Goal: Transaction & Acquisition: Purchase product/service

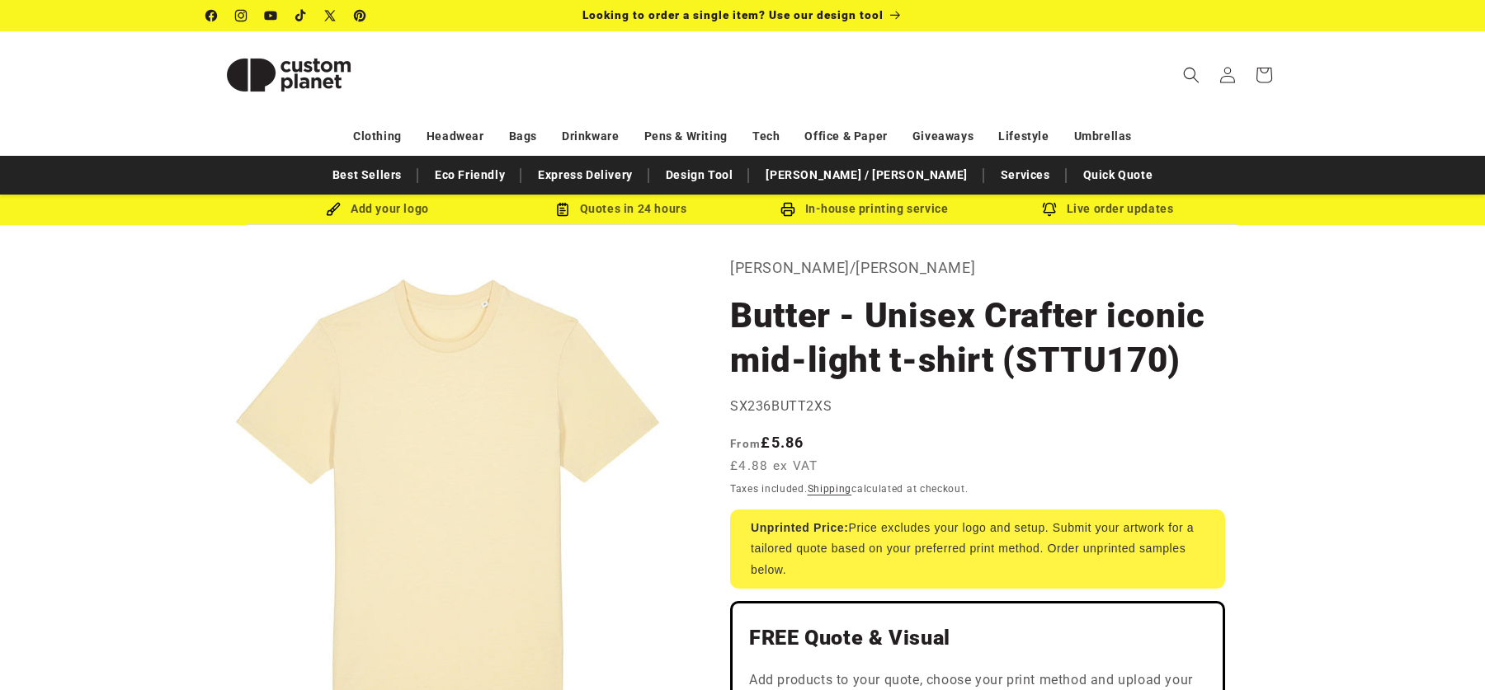
select select "**"
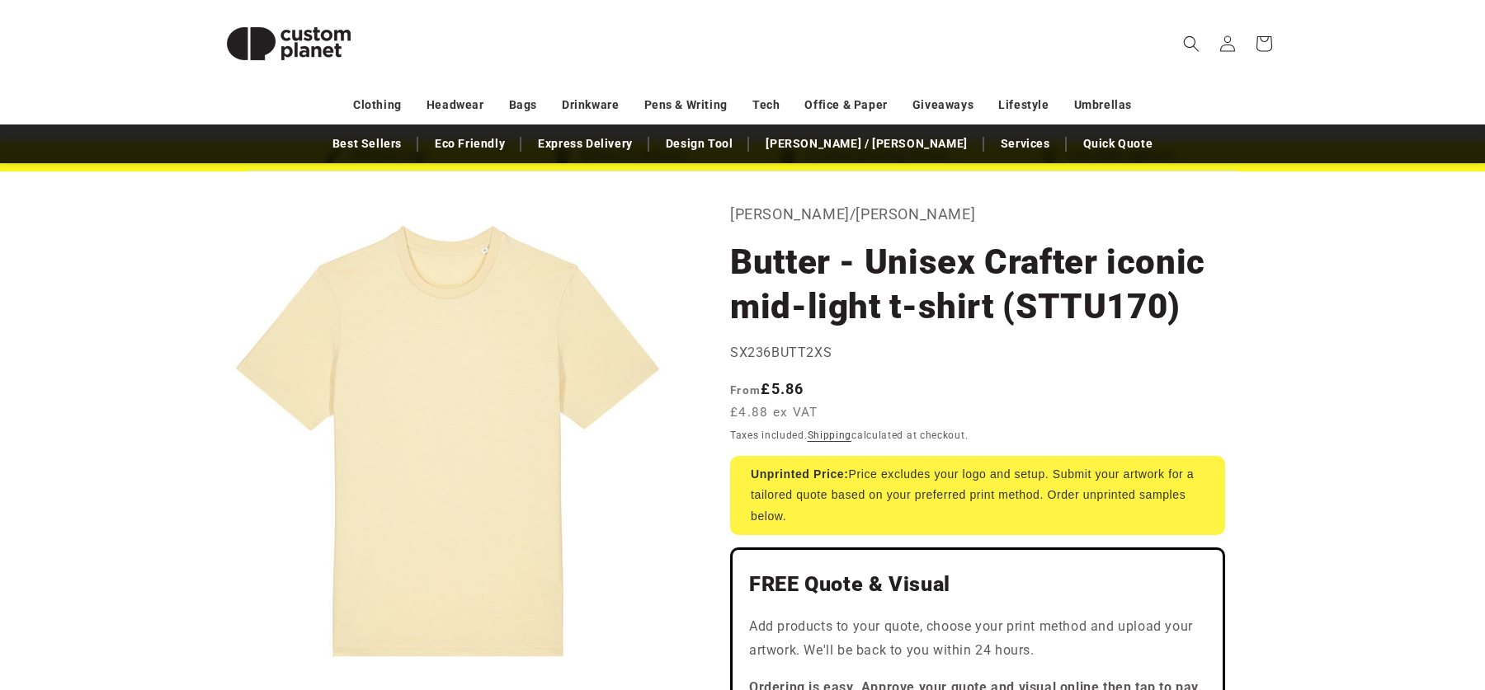
scroll to position [57, 0]
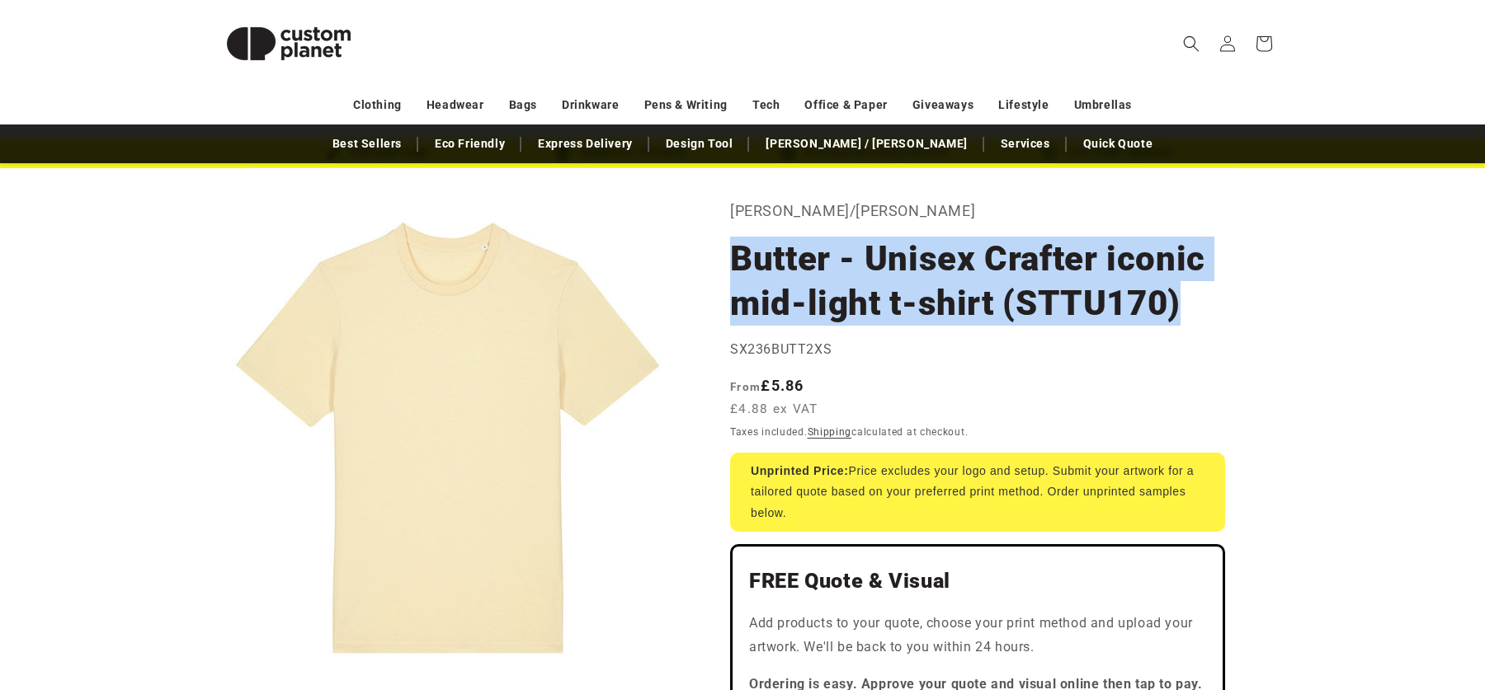
drag, startPoint x: 1179, startPoint y: 303, endPoint x: 733, endPoint y: 262, distance: 448.2
click at [733, 262] on h1 "Butter - Unisex Crafter iconic mid-light t-shirt (STTU170)" at bounding box center [977, 281] width 495 height 89
copy h1 "Butter - Unisex Crafter iconic mid-light t-shirt (STTU170)"
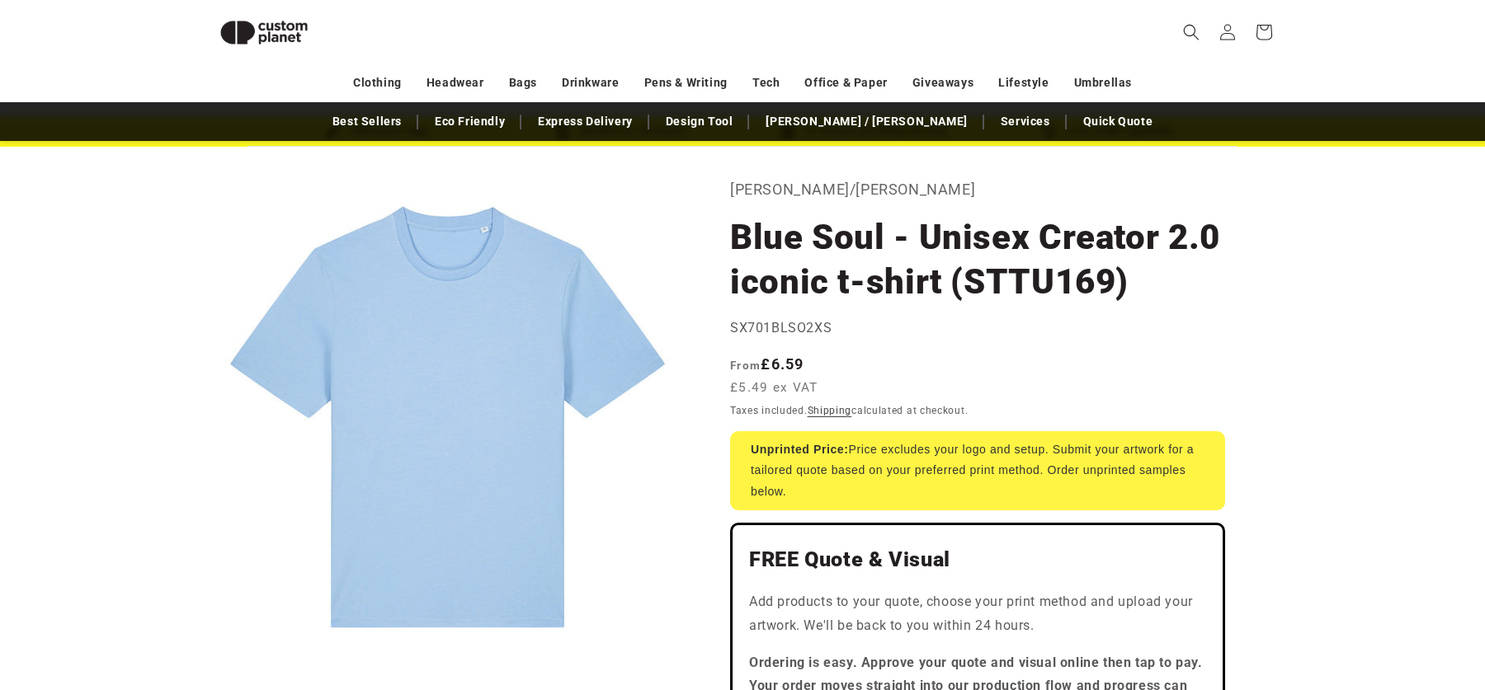
click at [1208, 257] on h1 "Blue Soul - Unisex Creator 2.0 iconic t-shirt (STTU169)" at bounding box center [977, 259] width 495 height 89
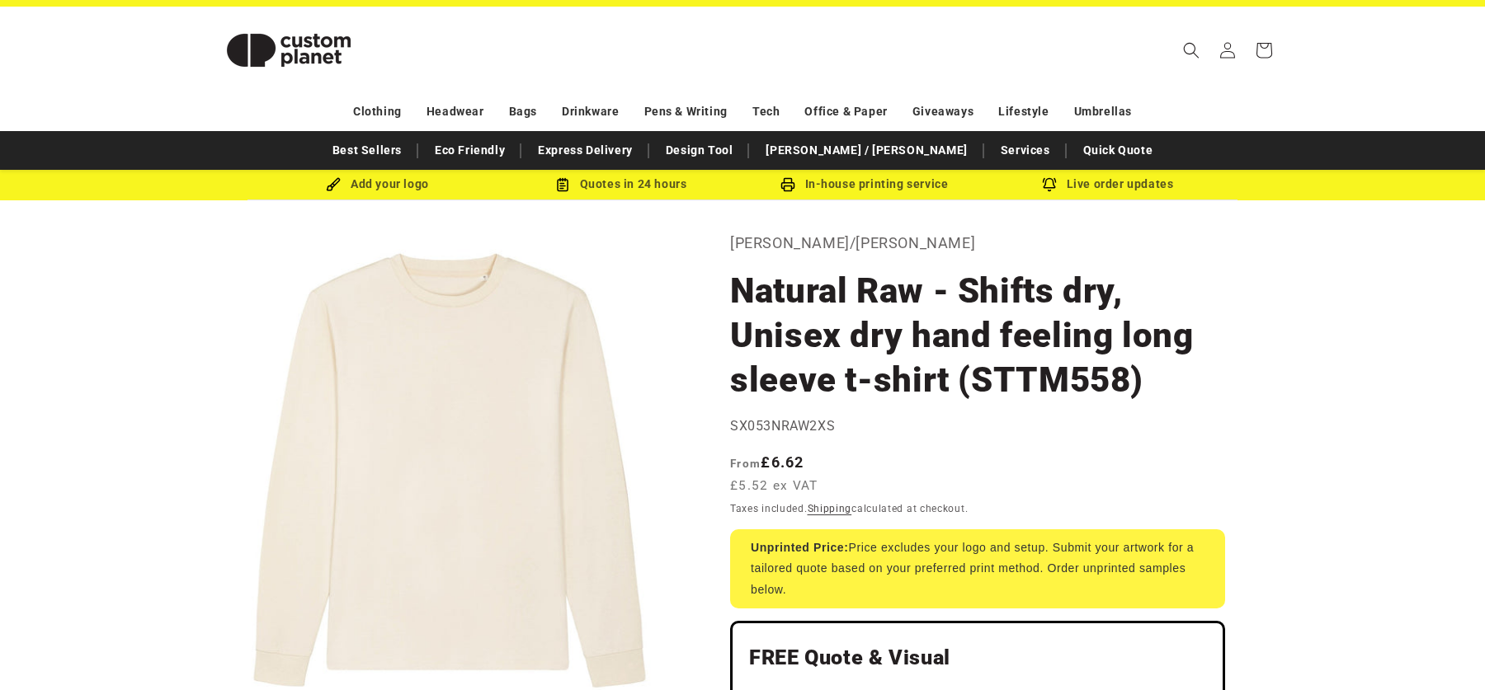
scroll to position [39, 0]
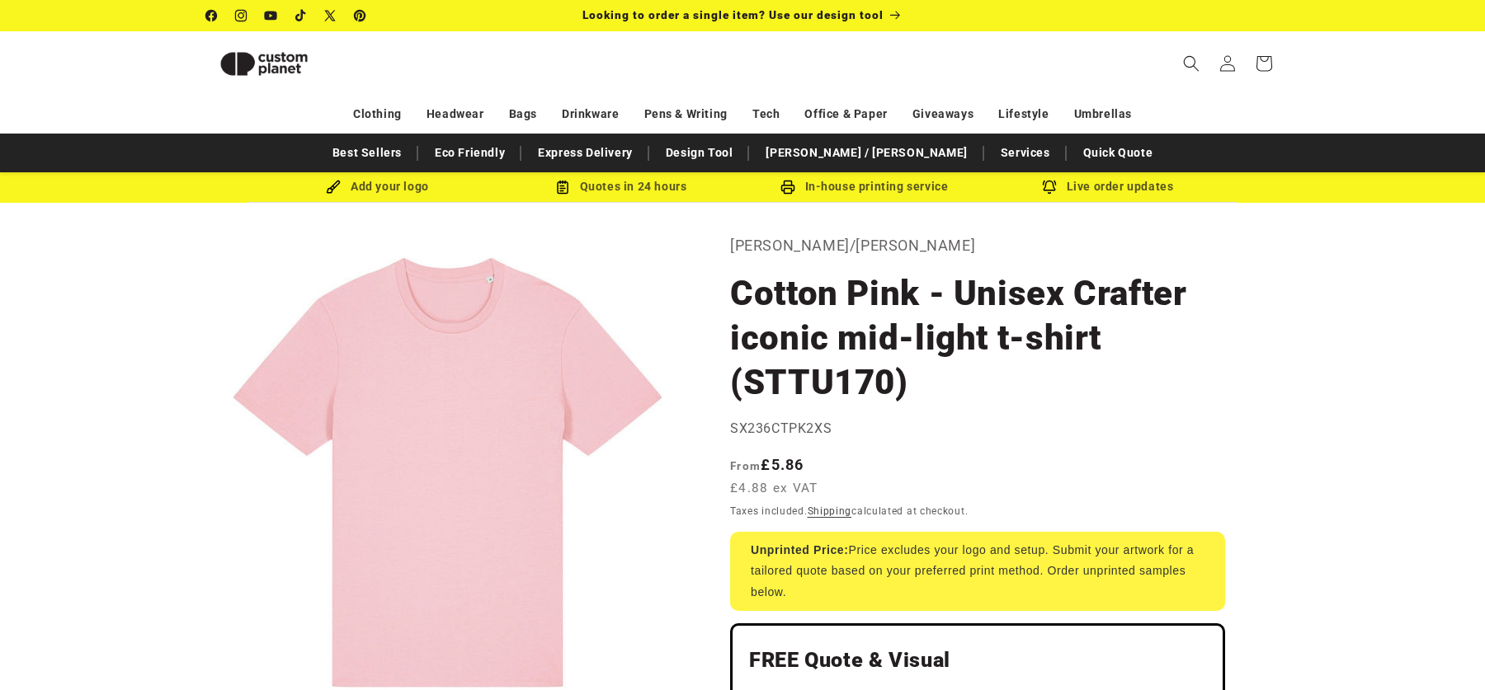
select select "**"
select select "*"
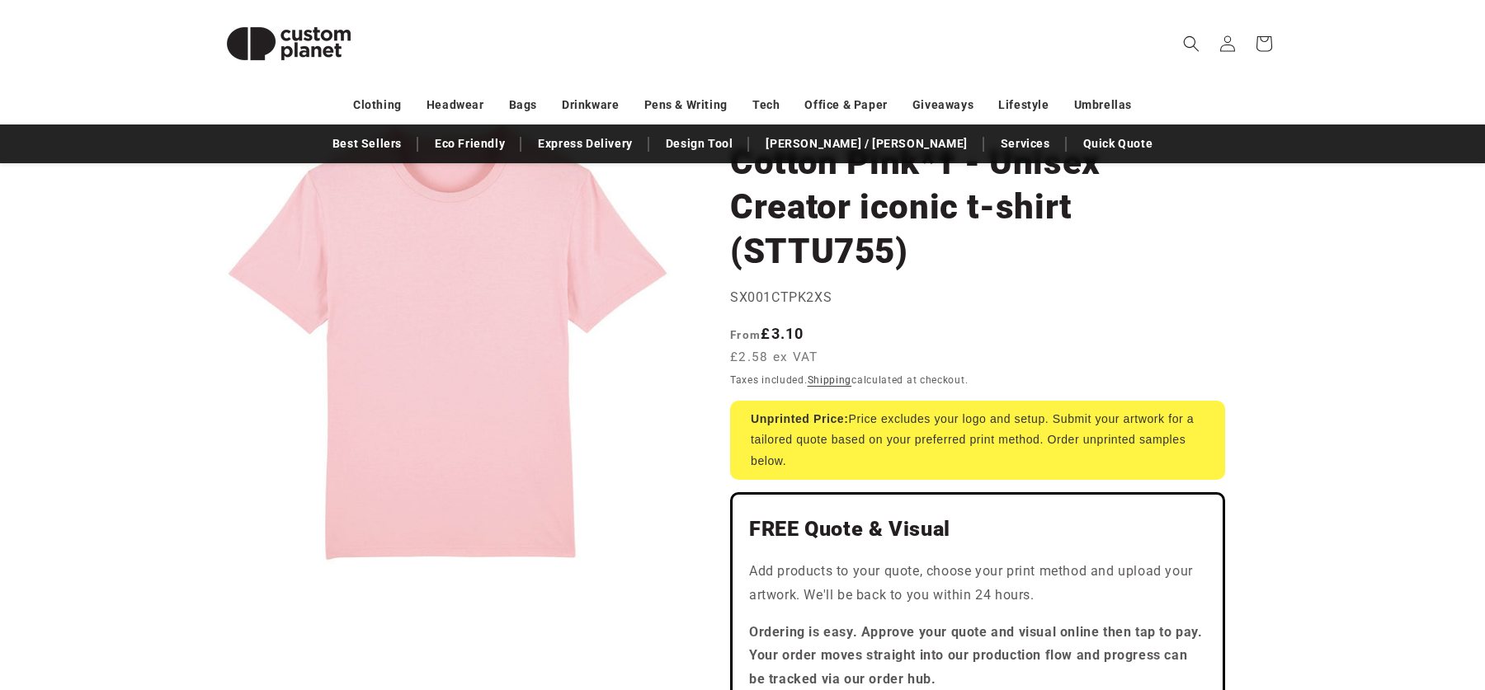
scroll to position [124, 0]
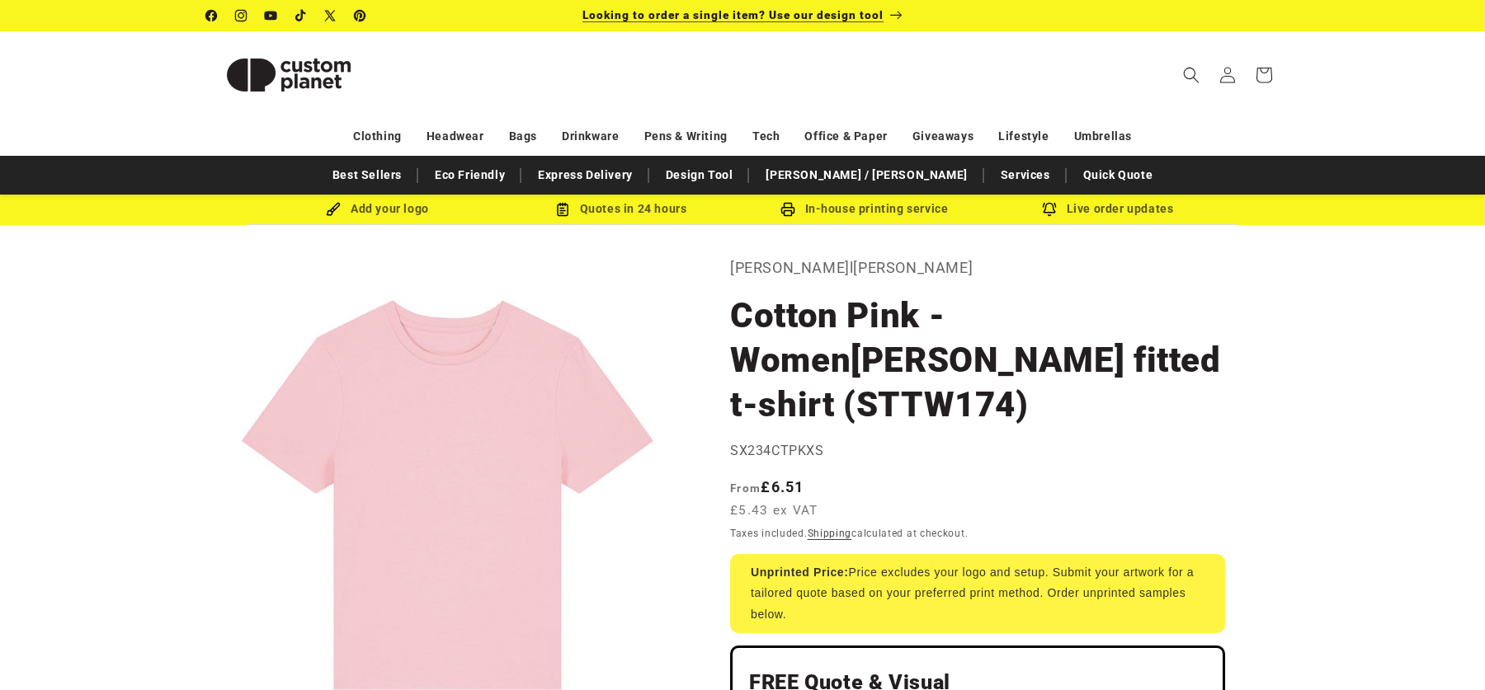
click at [684, 17] on span "Looking to order a single item? Use our design tool" at bounding box center [732, 14] width 301 height 13
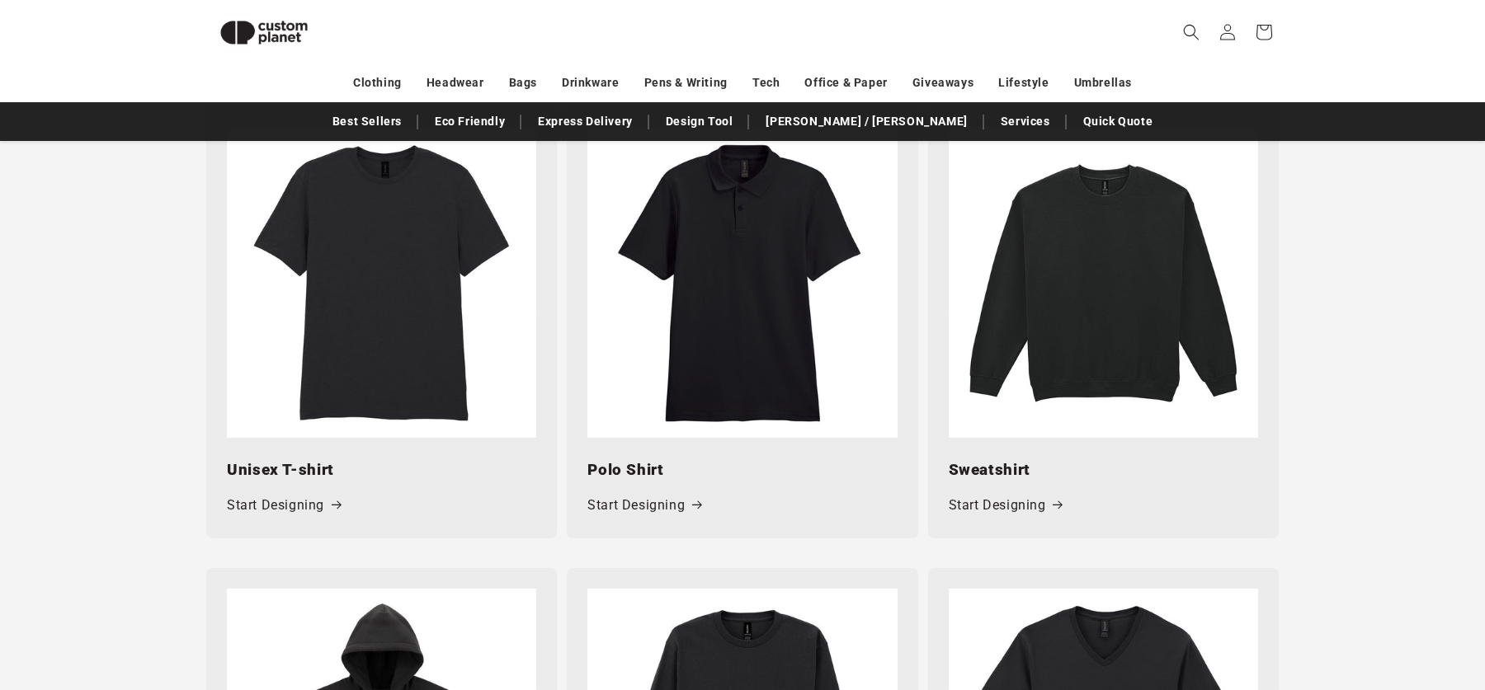
scroll to position [795, 0]
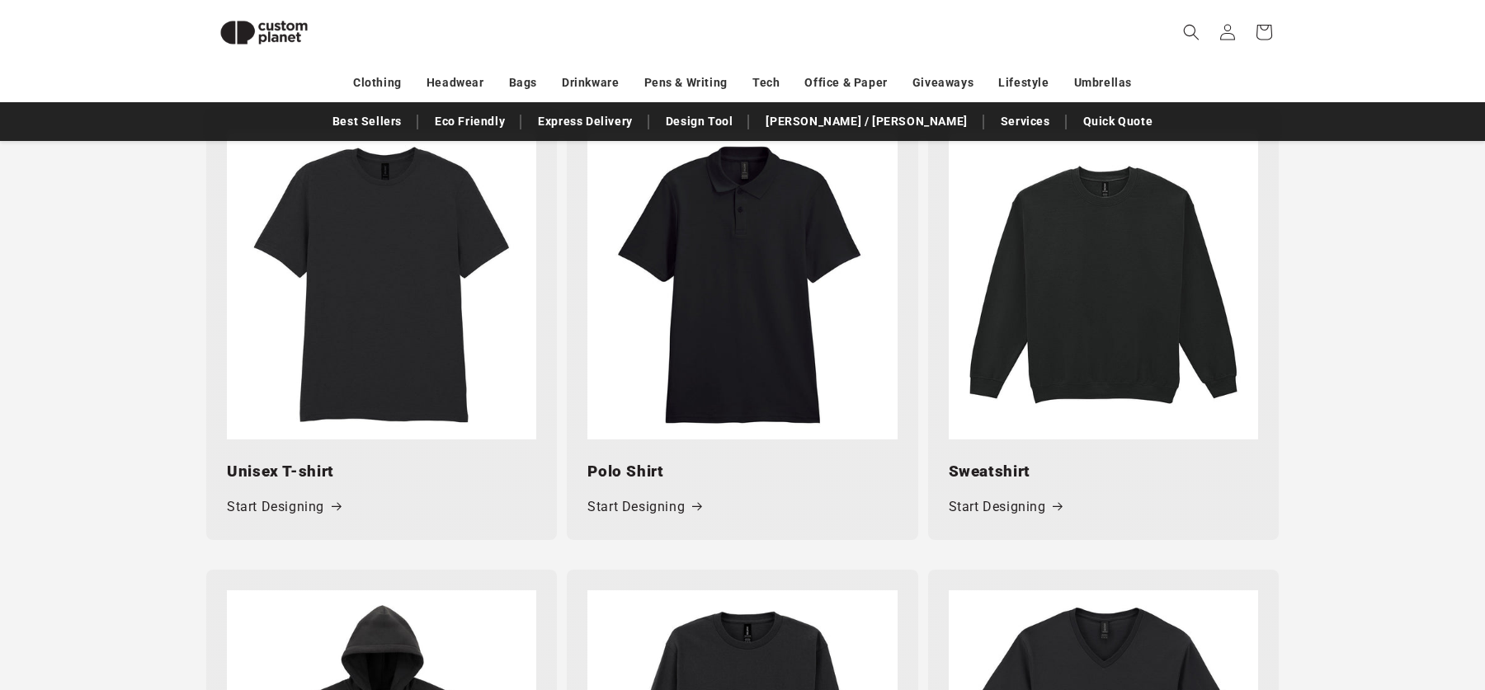
click at [405, 366] on img at bounding box center [381, 284] width 309 height 309
click at [284, 507] on link "Start Designing" at bounding box center [284, 508] width 114 height 24
